Goal: Transaction & Acquisition: Purchase product/service

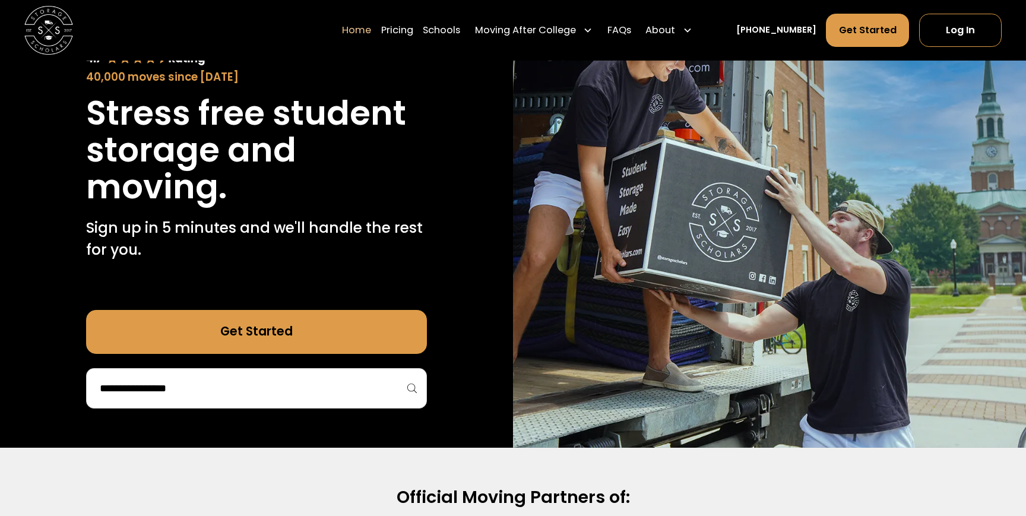
scroll to position [124, 0]
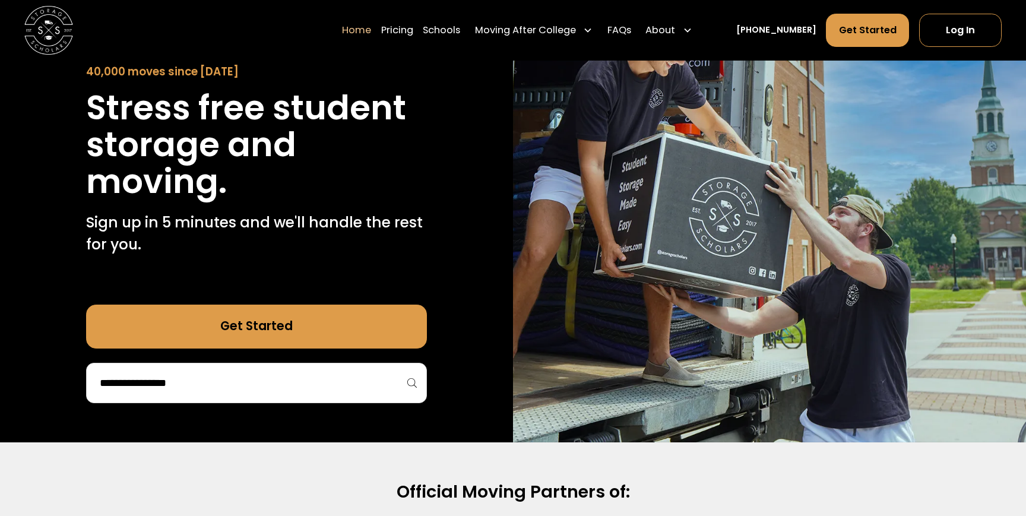
click at [246, 381] on input "search" at bounding box center [257, 383] width 316 height 20
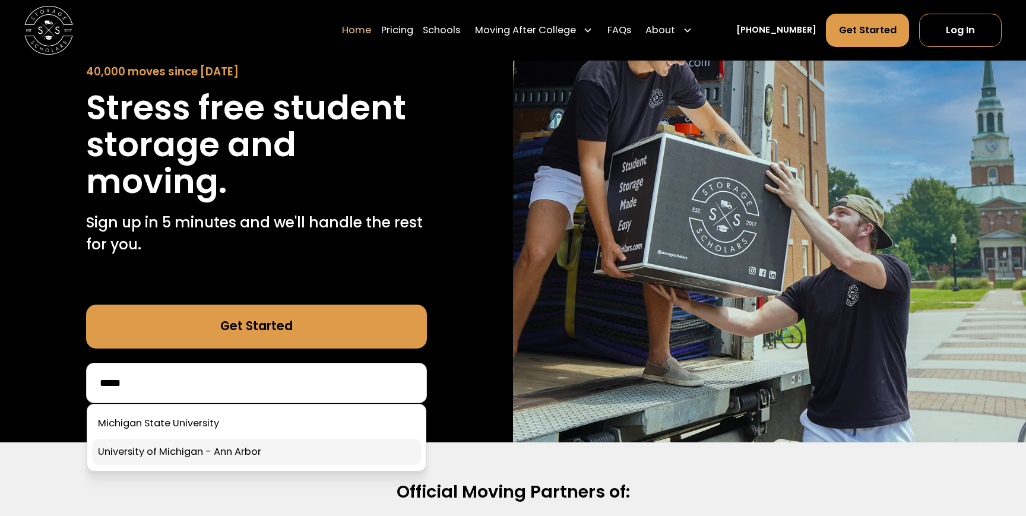
type input "*****"
click at [280, 451] on link at bounding box center [256, 452] width 329 height 26
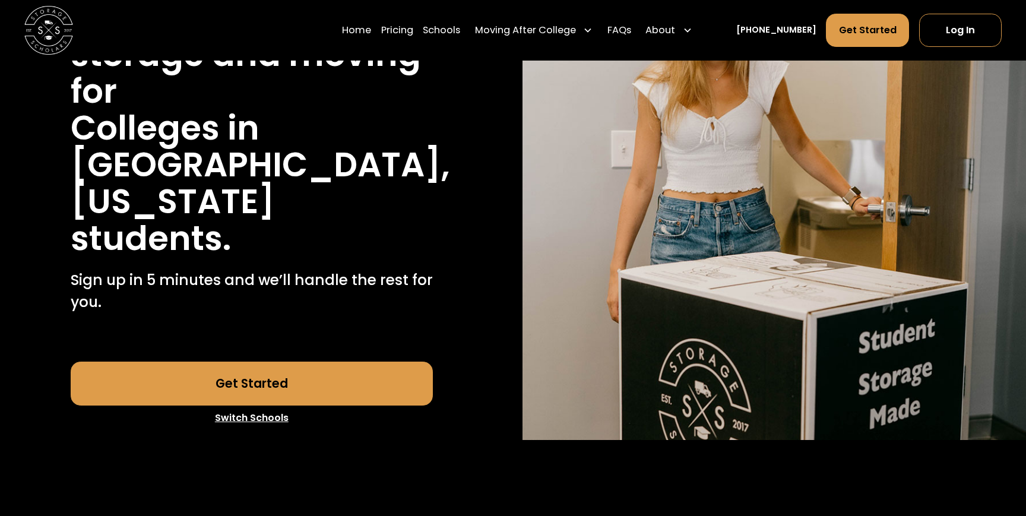
scroll to position [214, 0]
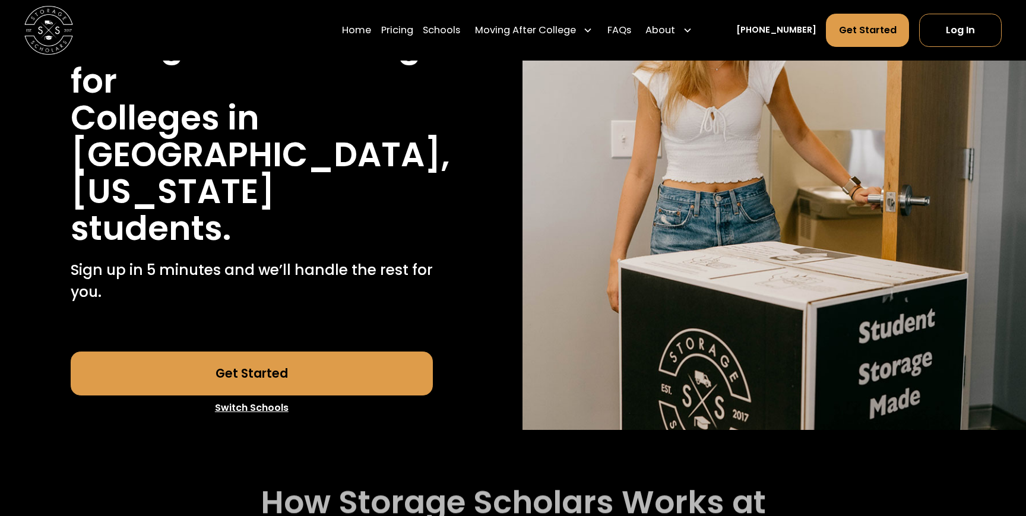
click at [339, 352] on link "Get Started" at bounding box center [252, 374] width 362 height 44
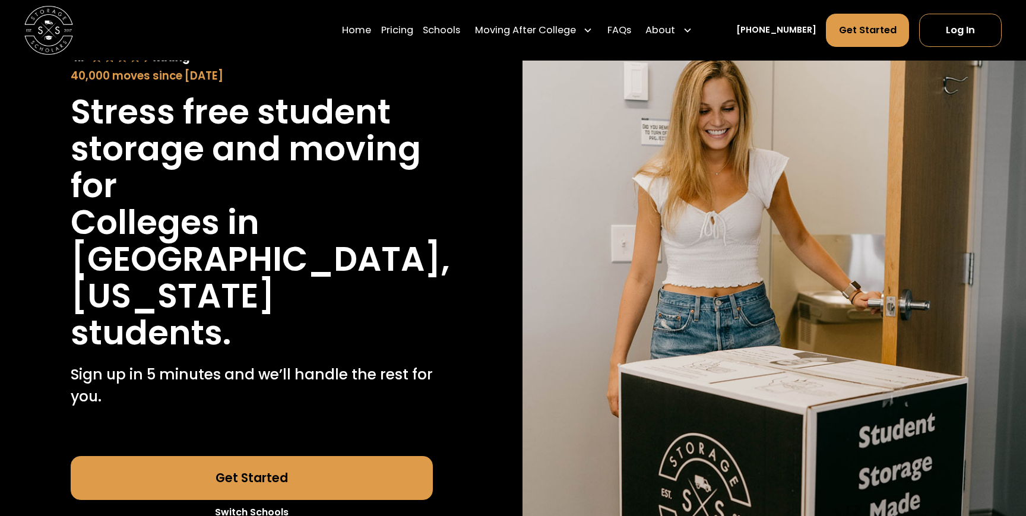
scroll to position [92, 0]
